Goal: Transaction & Acquisition: Purchase product/service

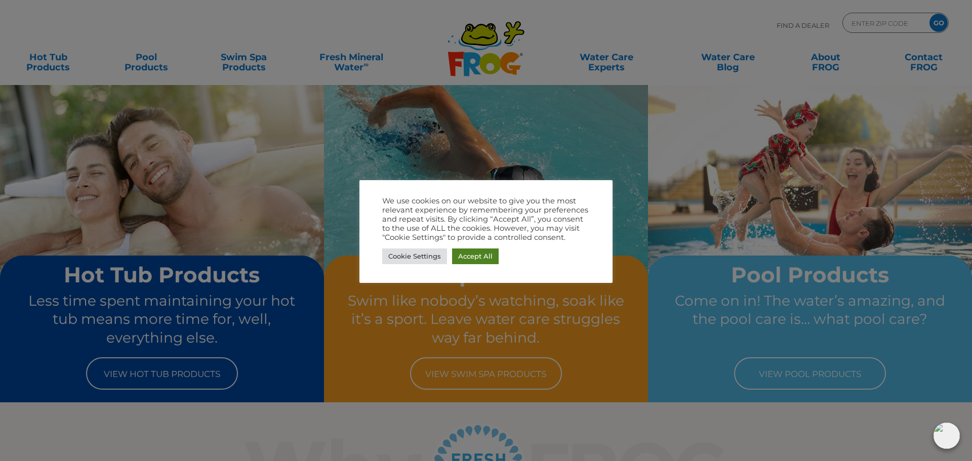
click at [483, 260] on link "Accept All" at bounding box center [475, 256] width 47 height 16
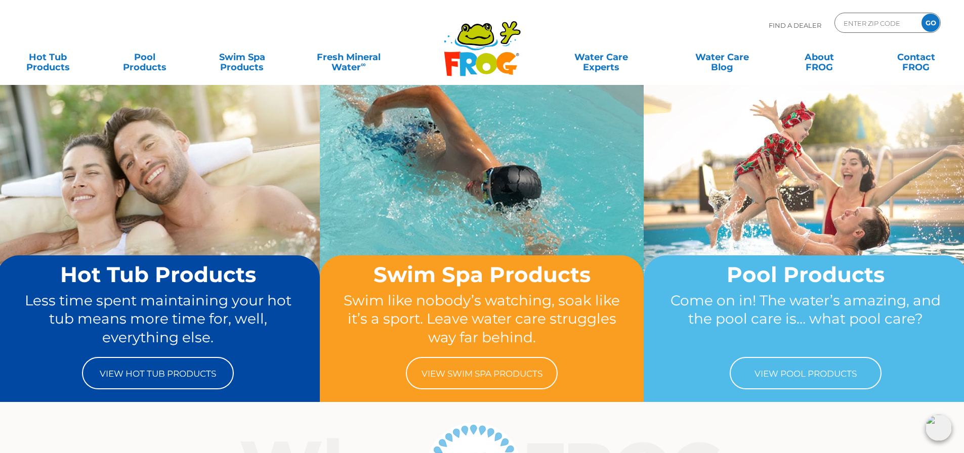
click at [505, 235] on img at bounding box center [482, 206] width 324 height 242
click at [517, 379] on link "View Swim Spa Products" at bounding box center [482, 373] width 152 height 32
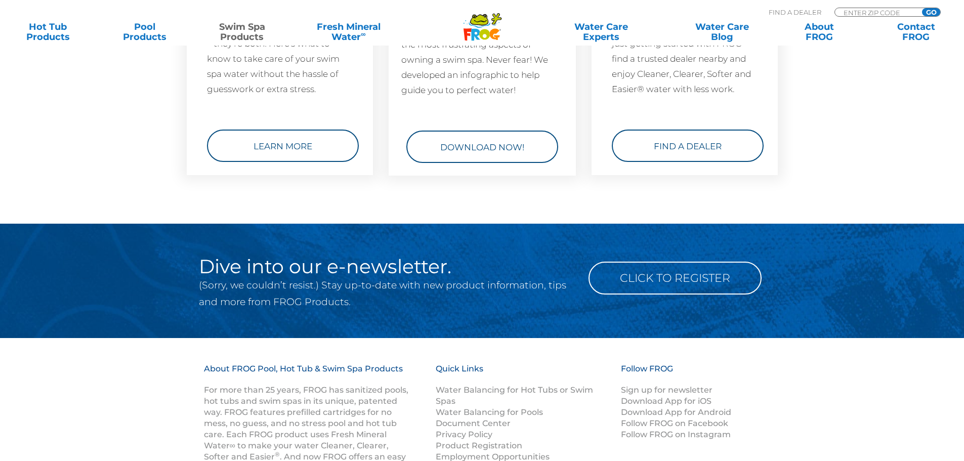
scroll to position [1721, 0]
